Goal: Information Seeking & Learning: Learn about a topic

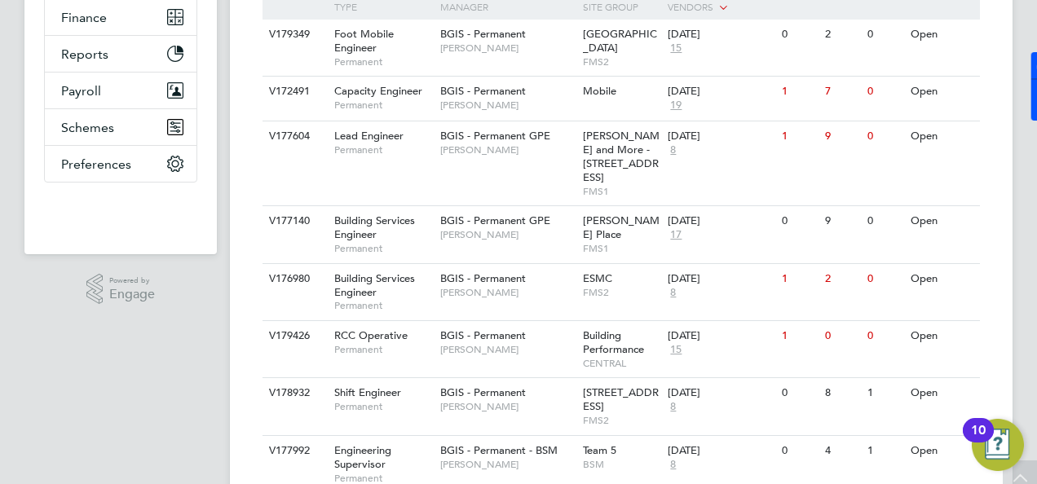
scroll to position [6, 0]
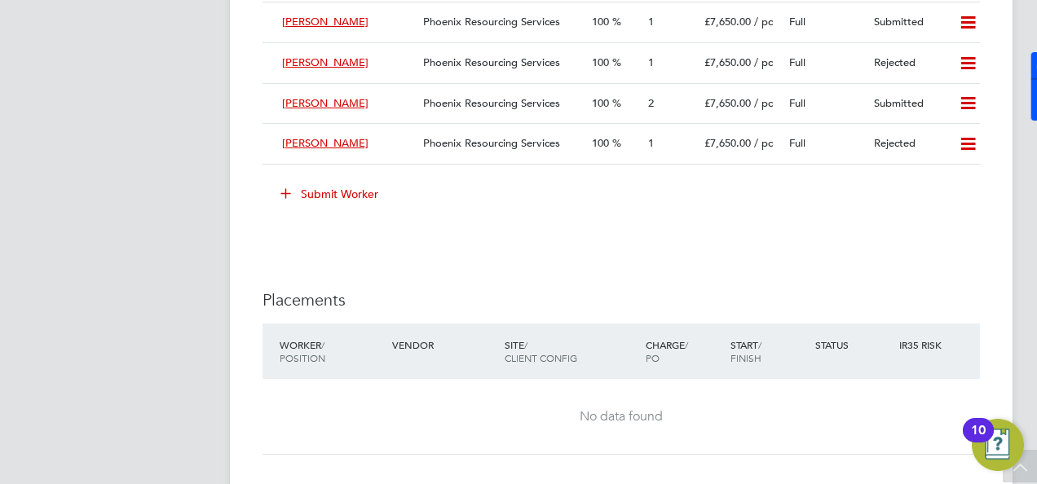
scroll to position [2690, 0]
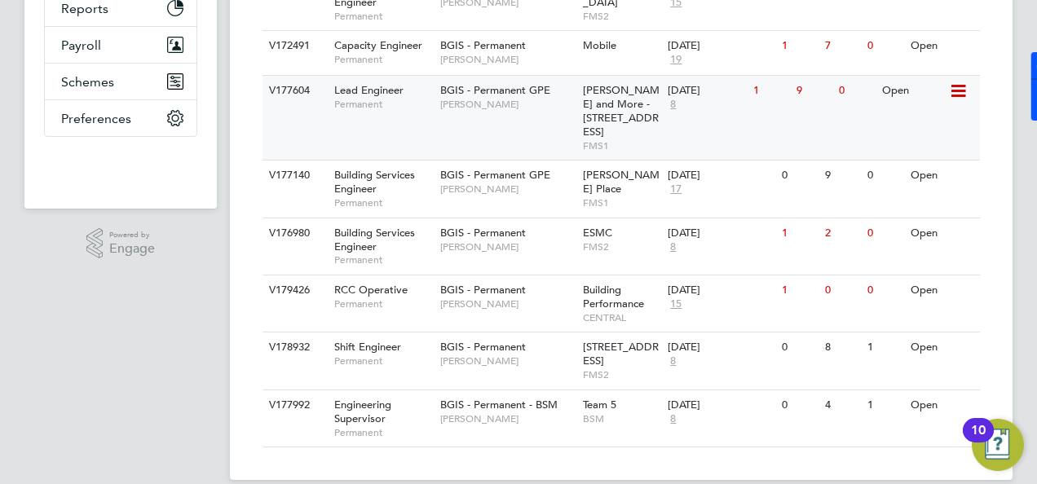
scroll to position [460, 0]
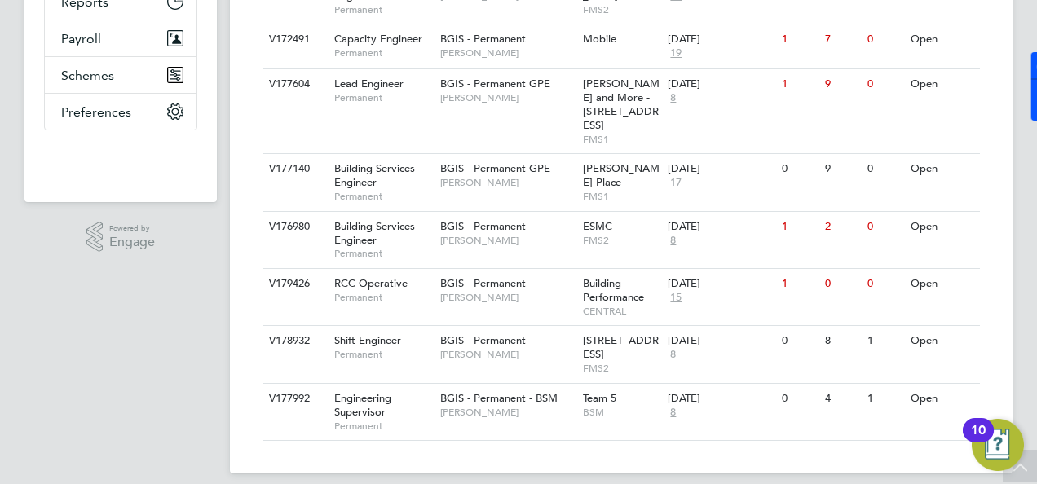
drag, startPoint x: 372, startPoint y: 125, endPoint x: 166, endPoint y: 260, distance: 246.0
click at [166, 260] on div ".st0{fill:#C0C1C2;} Powered by Engage" at bounding box center [120, 237] width 192 height 70
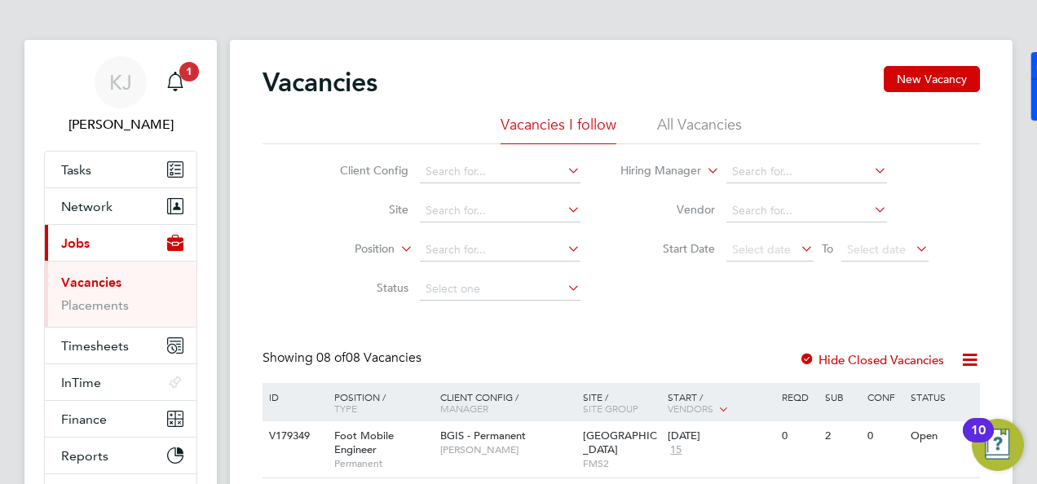
scroll to position [250, 0]
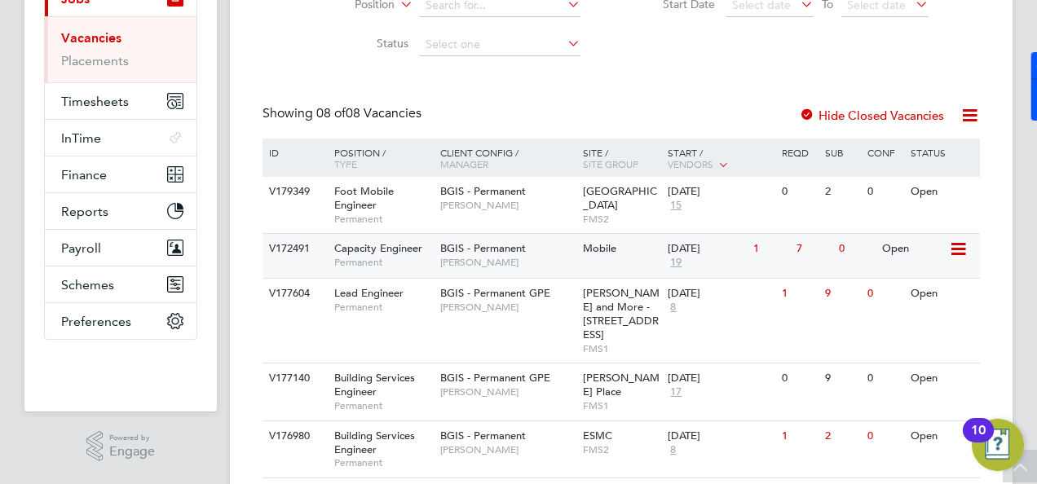
click at [360, 236] on div "Capacity Engineer Permanent" at bounding box center [379, 255] width 114 height 42
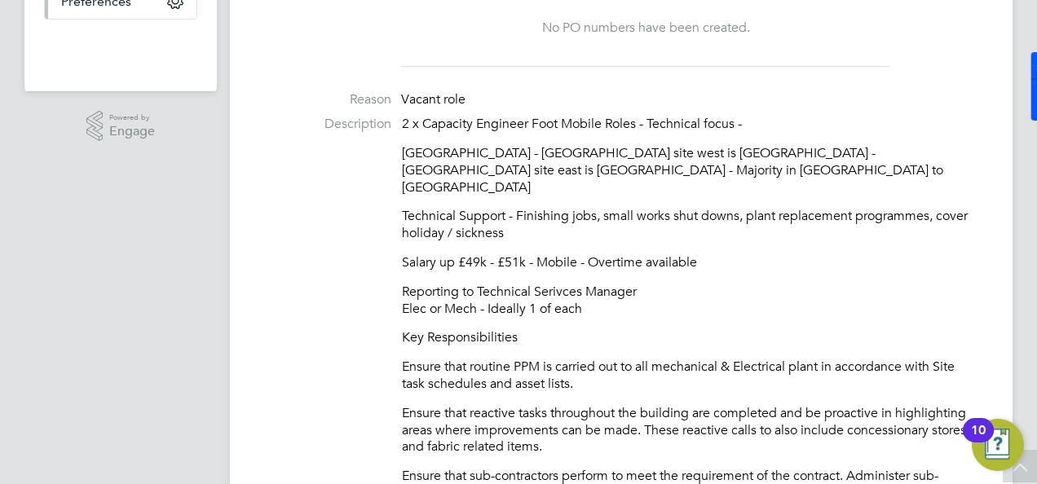
scroll to position [6, 0]
